Goal: Navigation & Orientation: Find specific page/section

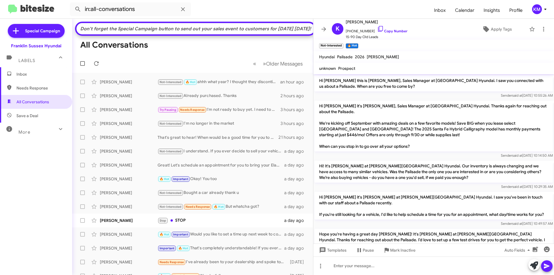
scroll to position [184, 0]
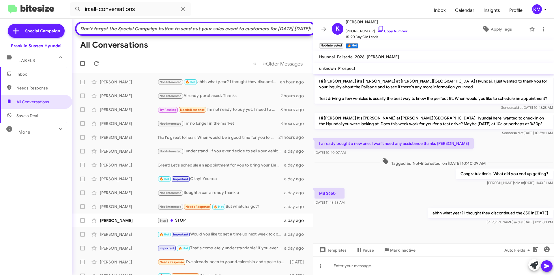
click at [27, 62] on span "Labels" at bounding box center [26, 60] width 17 height 5
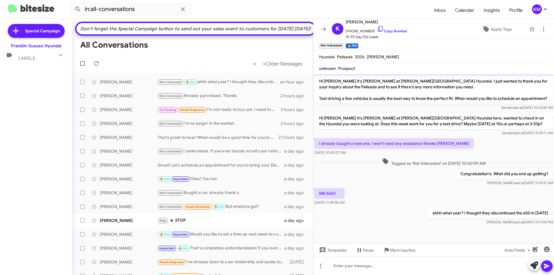
click at [27, 59] on span "Labels" at bounding box center [26, 58] width 17 height 5
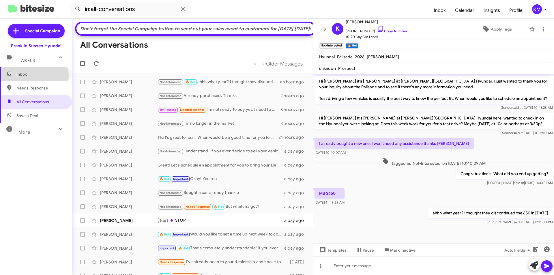
click at [23, 76] on span "Inbox" at bounding box center [40, 74] width 49 height 6
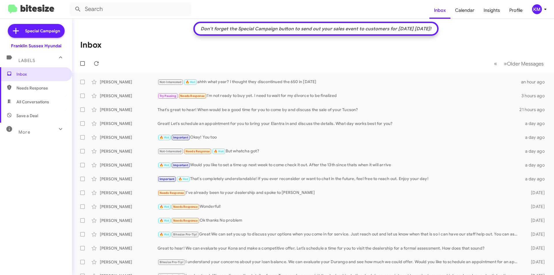
click at [30, 62] on span "Labels" at bounding box center [26, 60] width 17 height 5
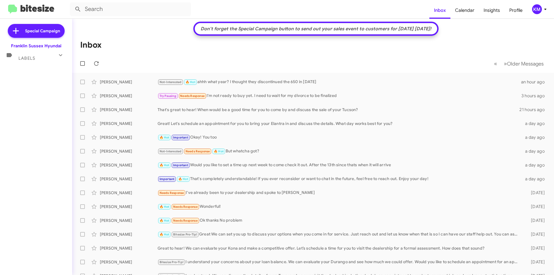
click at [30, 61] on span "Labels" at bounding box center [26, 58] width 17 height 5
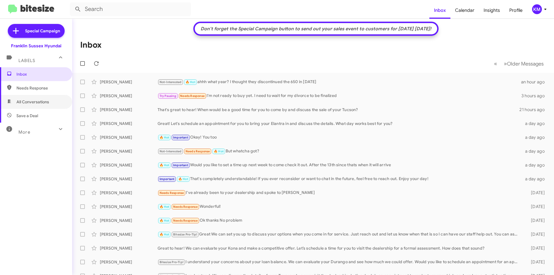
click at [29, 103] on span "All Conversations" at bounding box center [32, 102] width 33 height 6
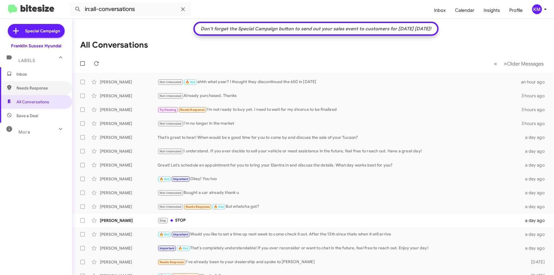
click at [34, 88] on span "Needs Response" at bounding box center [40, 88] width 49 height 6
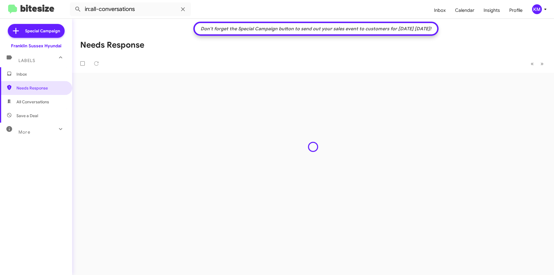
type input "in:needs-response"
